Goal: Check status: Check status

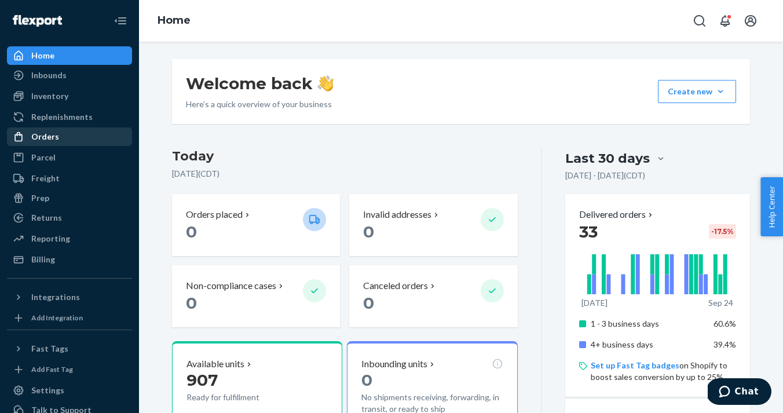
click at [53, 132] on div "Orders" at bounding box center [45, 137] width 28 height 12
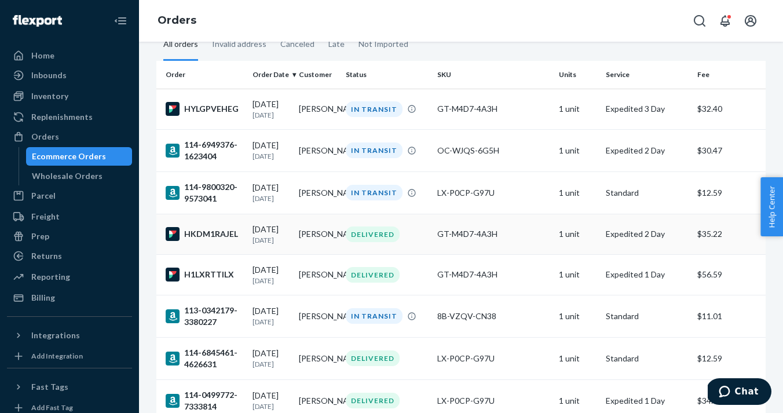
scroll to position [96, 0]
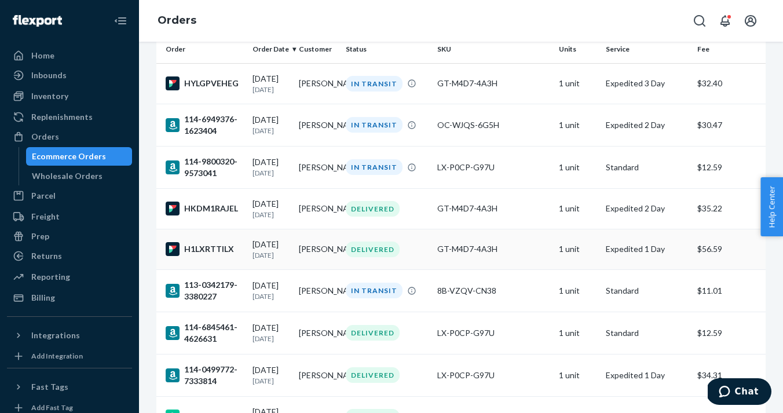
click at [279, 259] on p "[DATE]" at bounding box center [272, 255] width 38 height 10
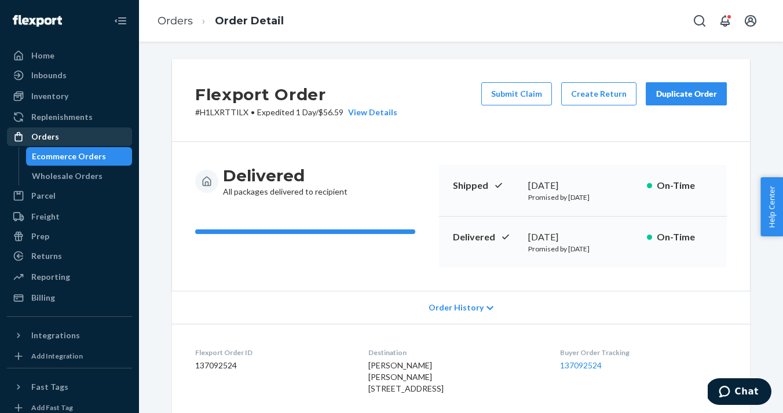
click at [51, 137] on div "Orders" at bounding box center [45, 137] width 28 height 12
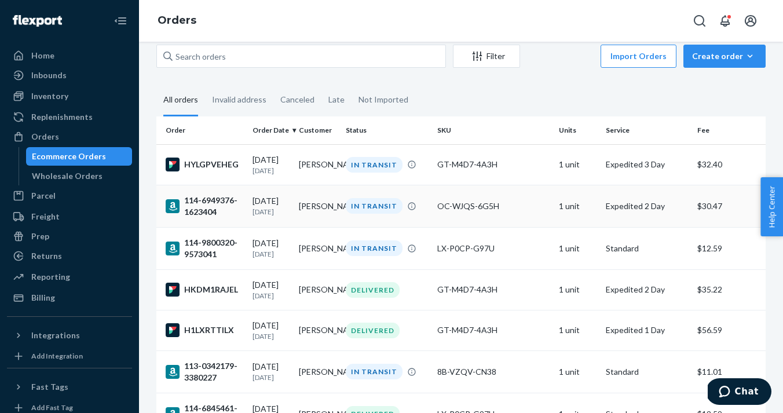
scroll to position [17, 0]
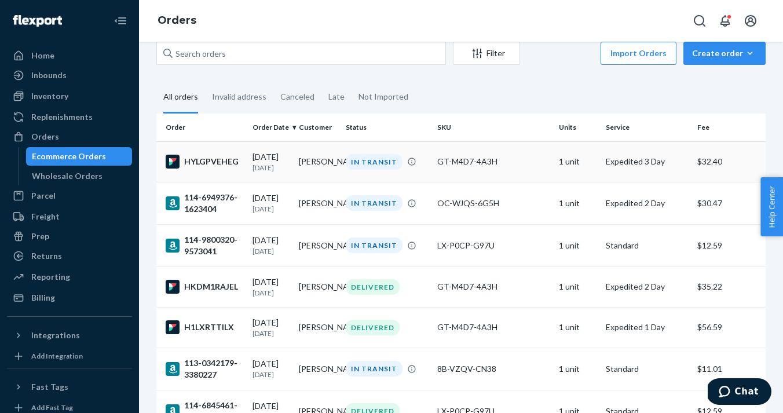
click at [243, 167] on td "HYLGPVEHEG" at bounding box center [202, 161] width 92 height 41
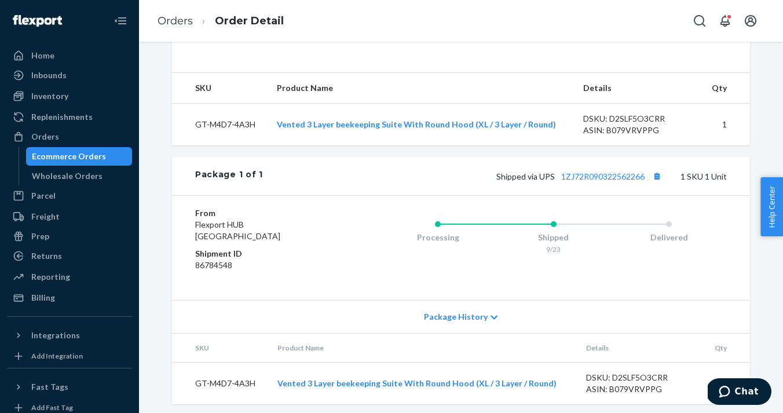
scroll to position [378, 0]
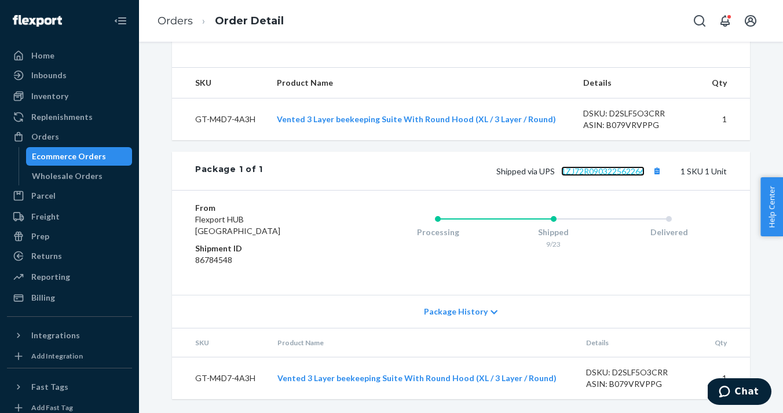
click at [602, 172] on link "1ZJ72R090322562266" at bounding box center [602, 171] width 83 height 10
